Goal: Task Accomplishment & Management: Manage account settings

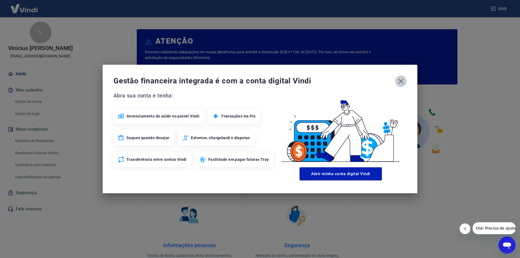
click at [400, 81] on icon "button" at bounding box center [401, 81] width 9 height 9
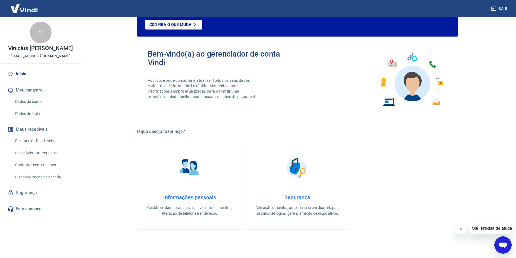
scroll to position [31, 0]
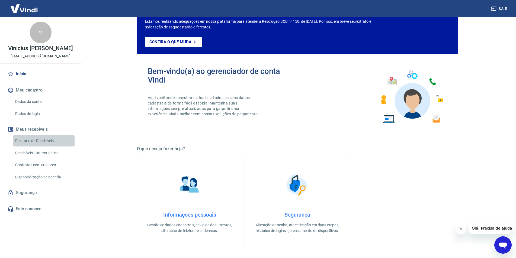
click at [58, 137] on link "Relatório de Recebíveis" at bounding box center [44, 141] width 62 height 11
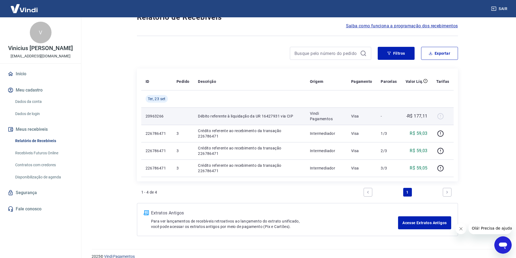
scroll to position [28, 0]
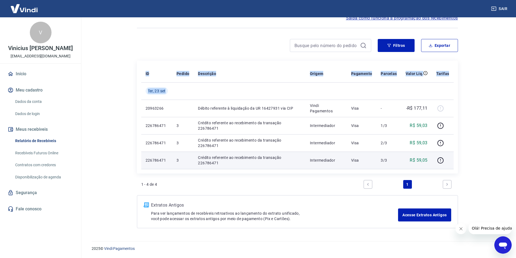
drag, startPoint x: 146, startPoint y: 108, endPoint x: 436, endPoint y: 169, distance: 296.2
click at [437, 169] on tbody "[DATE] 20963266 Débito referente à liquidação da UR 16427931 via CIP Vindi Paga…" at bounding box center [297, 125] width 312 height 87
click at [428, 167] on td "R$ 59,05" at bounding box center [416, 160] width 31 height 17
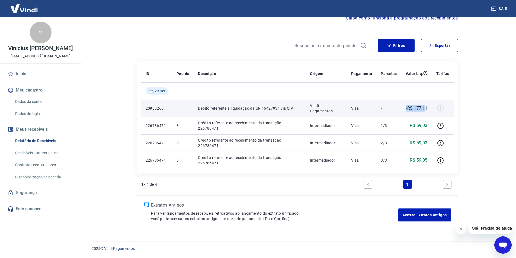
drag, startPoint x: 426, startPoint y: 108, endPoint x: 388, endPoint y: 114, distance: 38.6
click at [388, 114] on tr "20963266 Débito referente à liquidação da UR 16427931 via CIP Vindi Pagamentos …" at bounding box center [297, 108] width 312 height 17
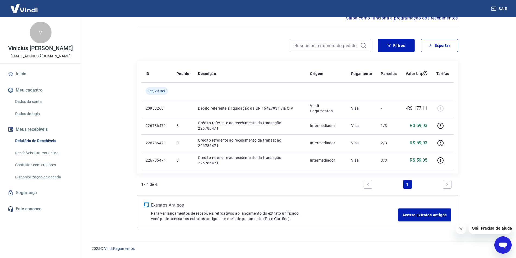
click at [123, 130] on main "Início / Meus Recebíveis / Relatório de Recebíveis Relatório de Recebíveis Saib…" at bounding box center [297, 109] width 437 height 241
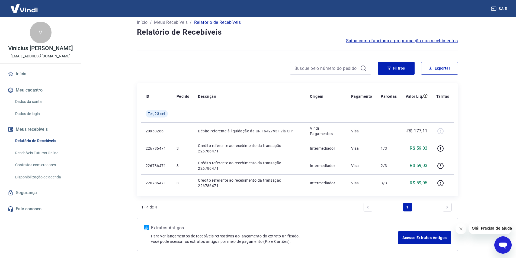
scroll to position [0, 0]
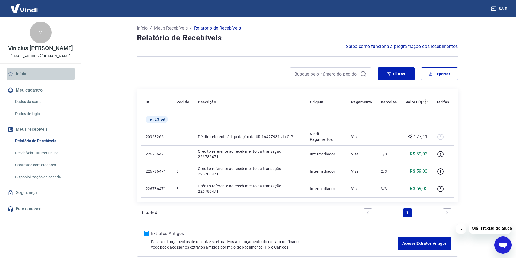
click at [18, 74] on link "Início" at bounding box center [41, 74] width 68 height 12
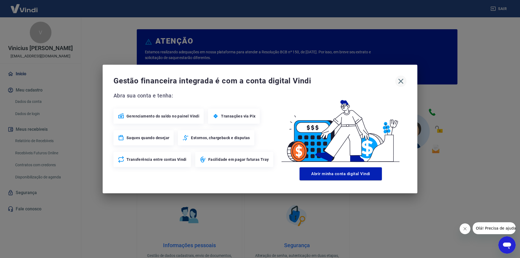
click at [403, 81] on icon "button" at bounding box center [401, 81] width 9 height 9
